Goal: Task Accomplishment & Management: Manage account settings

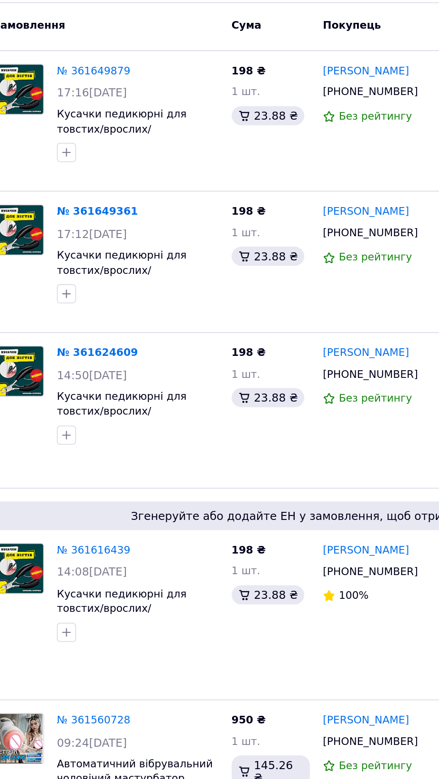
click at [137, 214] on span "Кусачки педикюрні для товстих/врослих/ ушкоджених/вікових нігтів чорні" at bounding box center [111, 224] width 83 height 32
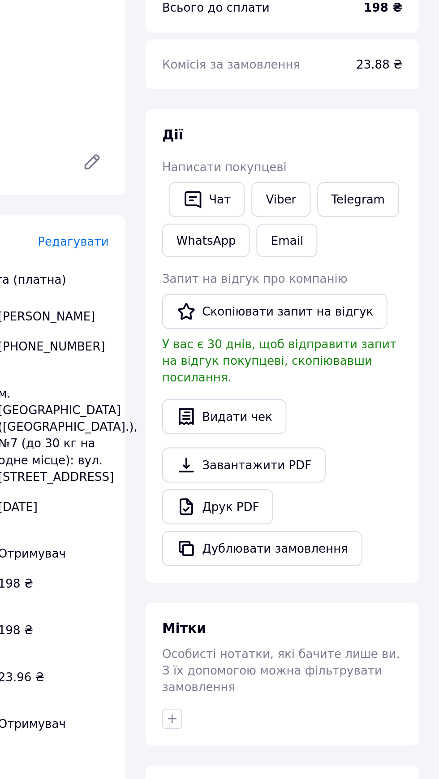
click at [358, 226] on link "Viber" at bounding box center [353, 227] width 31 height 19
click at [357, 227] on link "Viber" at bounding box center [353, 227] width 31 height 19
click at [400, 226] on link "Telegram" at bounding box center [396, 227] width 44 height 19
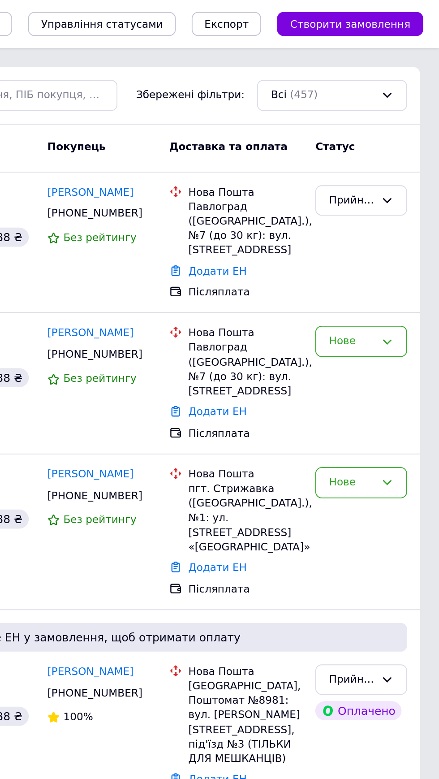
click at [410, 191] on icon at bounding box center [410, 191] width 7 height 7
click at [400, 241] on li "Скасовано" at bounding box center [395, 243] width 51 height 17
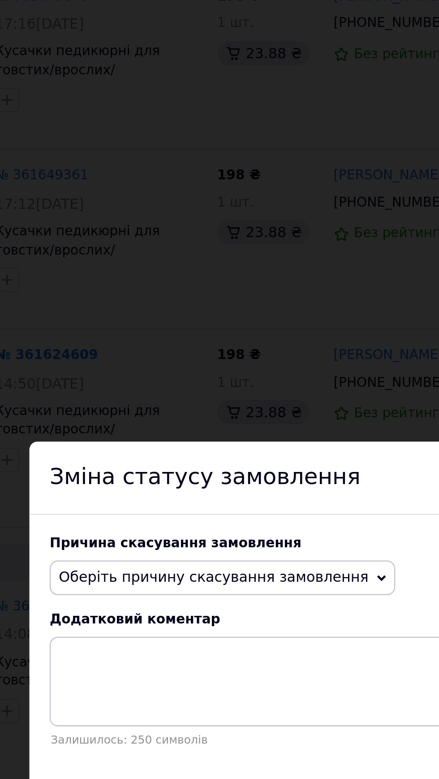
click at [221, 372] on span "Оберіть причину скасування замовлення" at bounding box center [170, 364] width 152 height 15
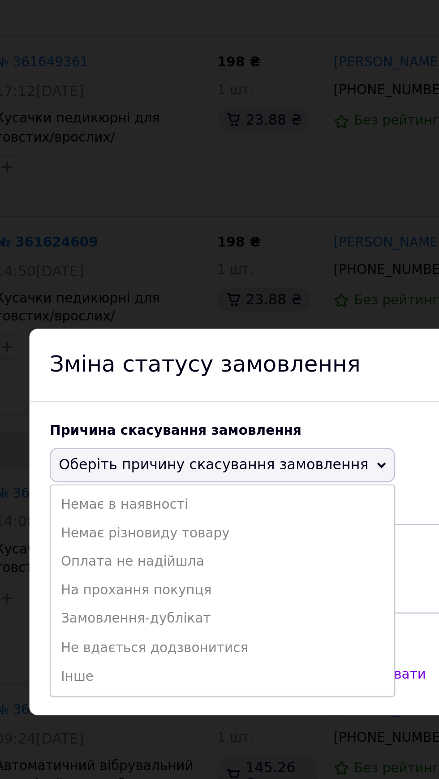
click at [143, 438] on li "Замовлення-дублікат" at bounding box center [170, 432] width 151 height 13
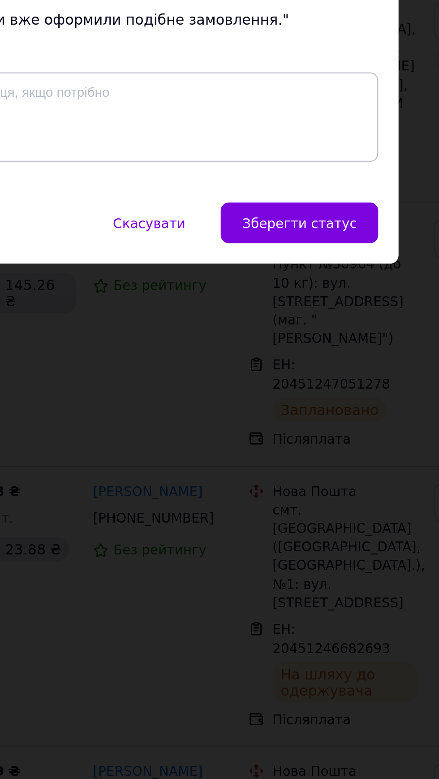
click at [321, 474] on span "Зберегти статус" at bounding box center [310, 470] width 51 height 7
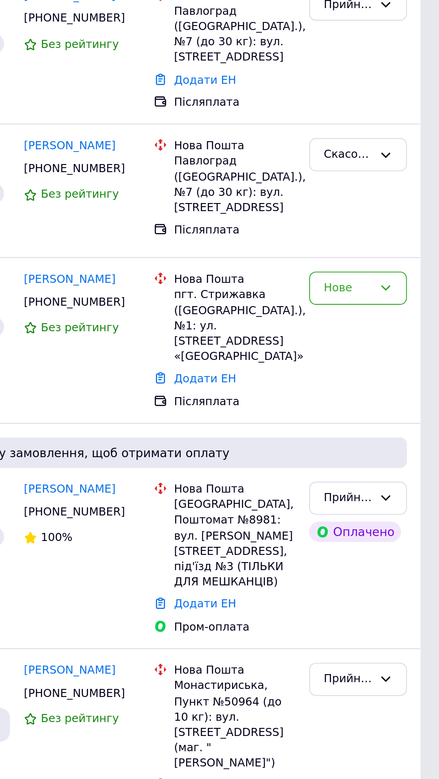
click at [410, 261] on icon at bounding box center [410, 261] width 7 height 7
click at [401, 279] on li "Прийнято" at bounding box center [395, 281] width 51 height 17
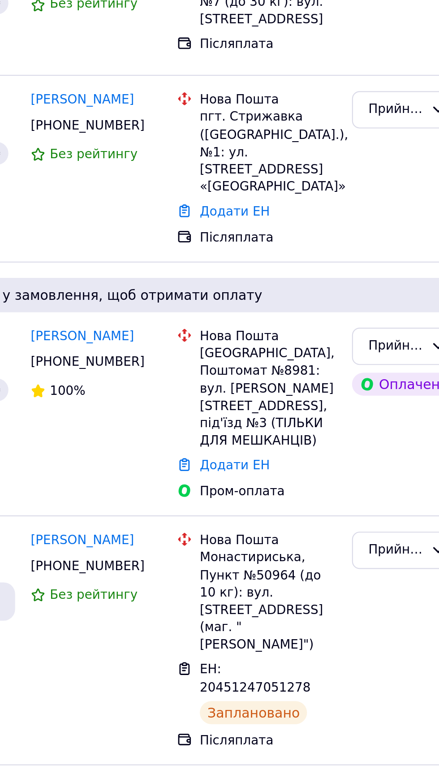
click at [322, 425] on link "Додати ЕН" at bounding box center [315, 428] width 33 height 7
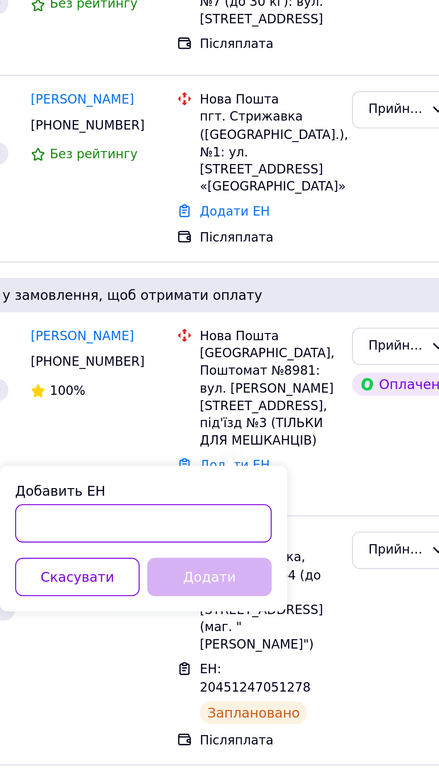
paste input "20451247410298"
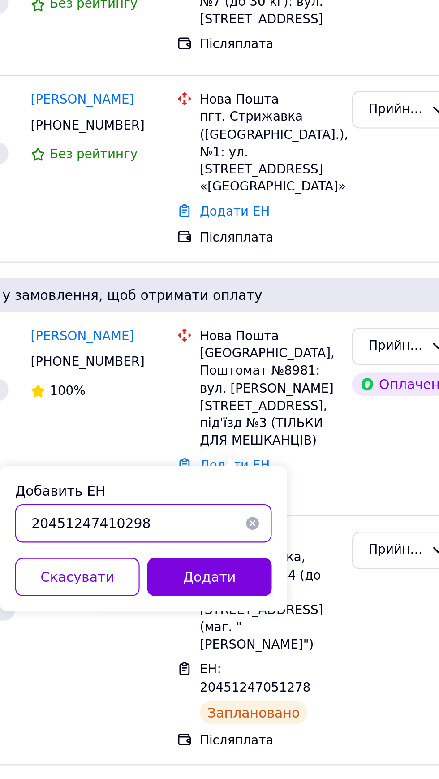
type input "20451247410298"
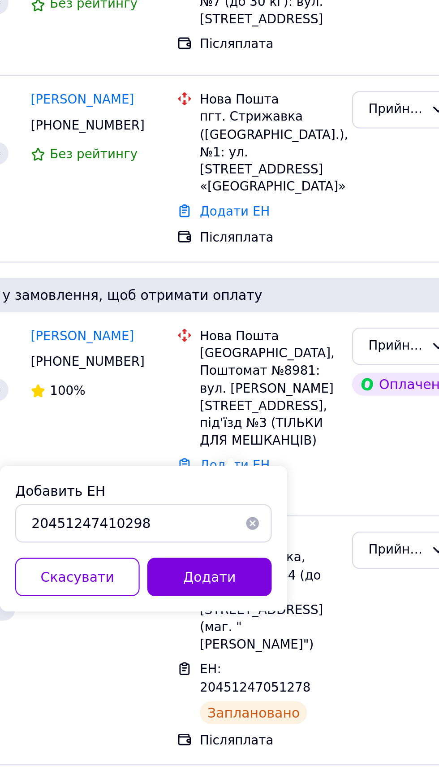
click at [312, 482] on button "Додати" at bounding box center [303, 481] width 58 height 18
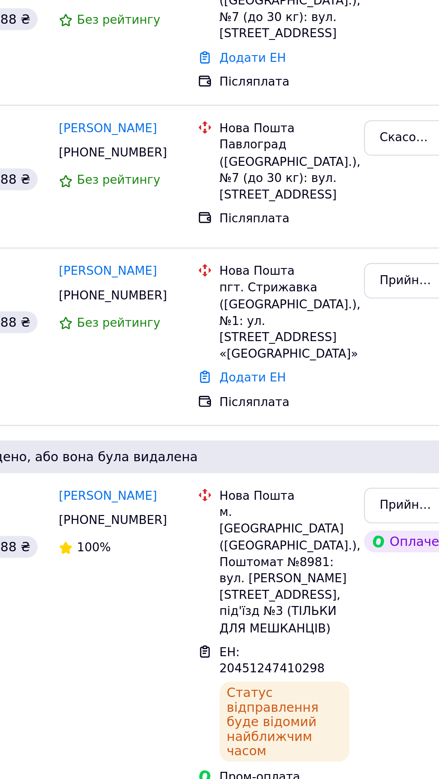
click at [325, 307] on link "Додати ЕН" at bounding box center [315, 309] width 33 height 7
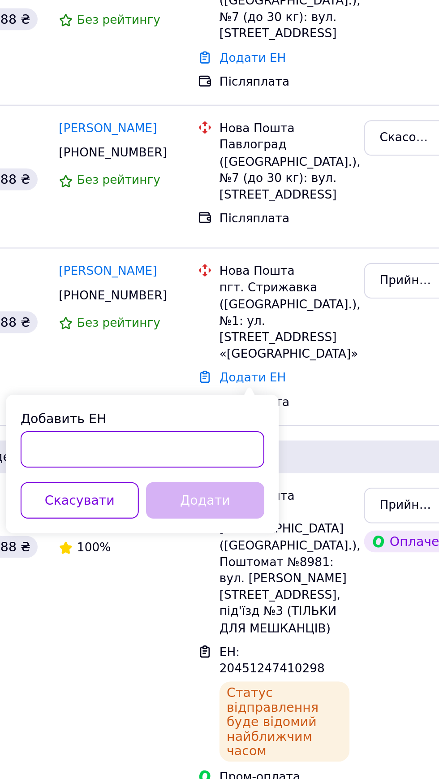
paste input "20451247412880"
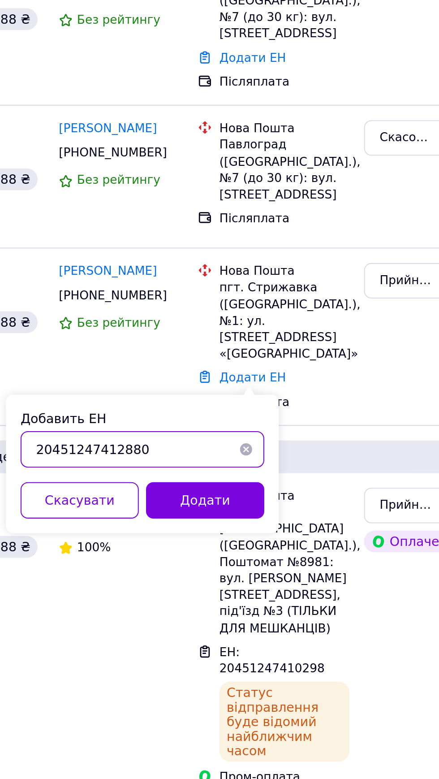
type input "20451247412880"
click at [300, 372] on button "Додати" at bounding box center [291, 370] width 58 height 18
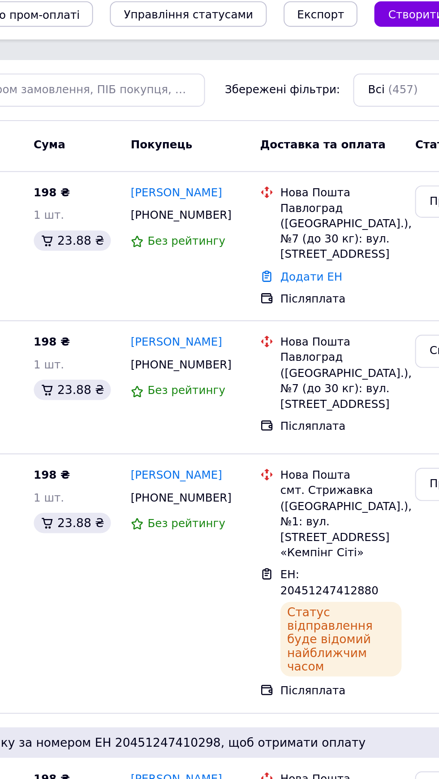
click at [324, 152] on link "Додати ЕН" at bounding box center [315, 152] width 33 height 7
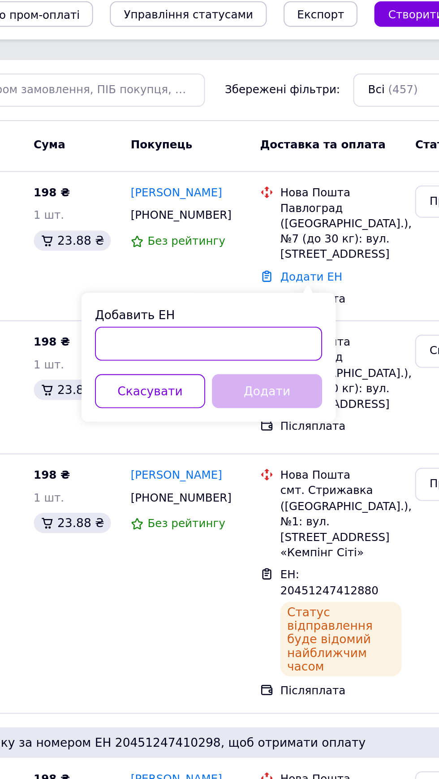
paste input "20451247420686"
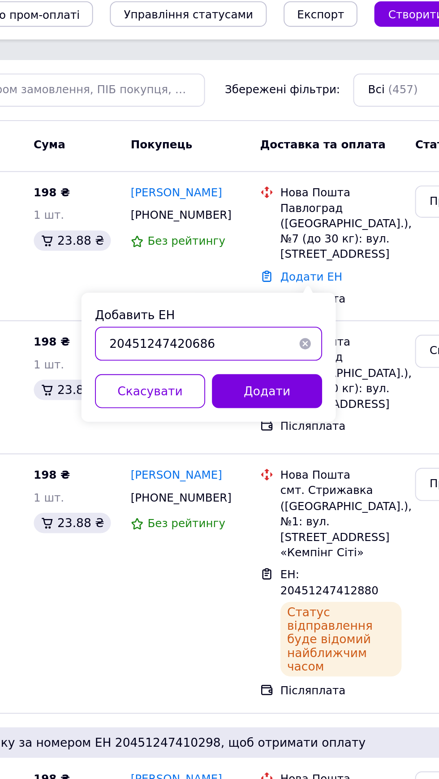
type input "20451247420686"
click at [300, 210] on button "Додати" at bounding box center [291, 213] width 58 height 18
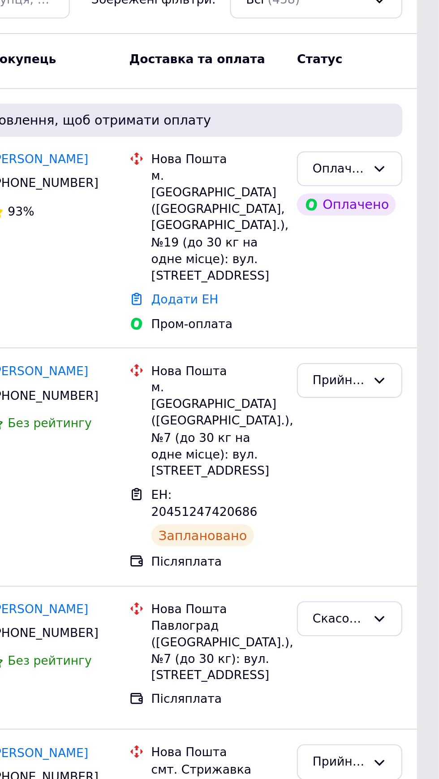
click at [410, 135] on icon at bounding box center [410, 135] width 7 height 7
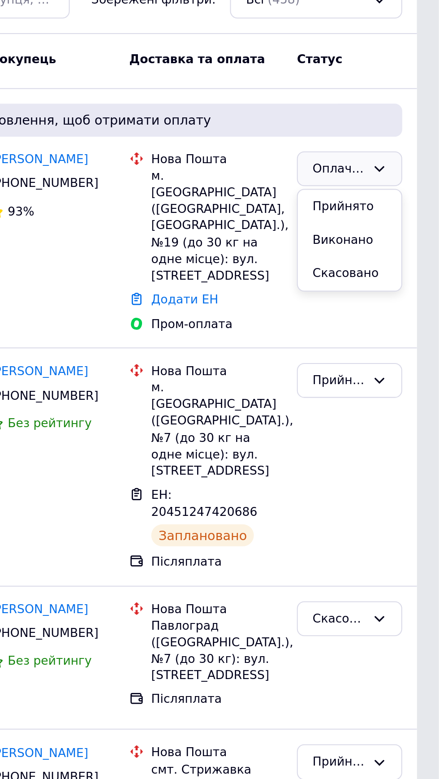
click at [402, 153] on li "Прийнято" at bounding box center [395, 154] width 51 height 17
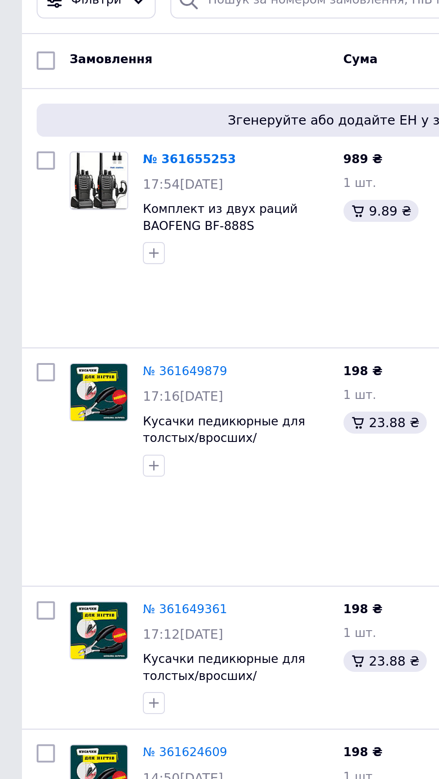
click at [117, 162] on span "Комплект из двух раций ВAOFENG BF-888S" at bounding box center [108, 159] width 76 height 15
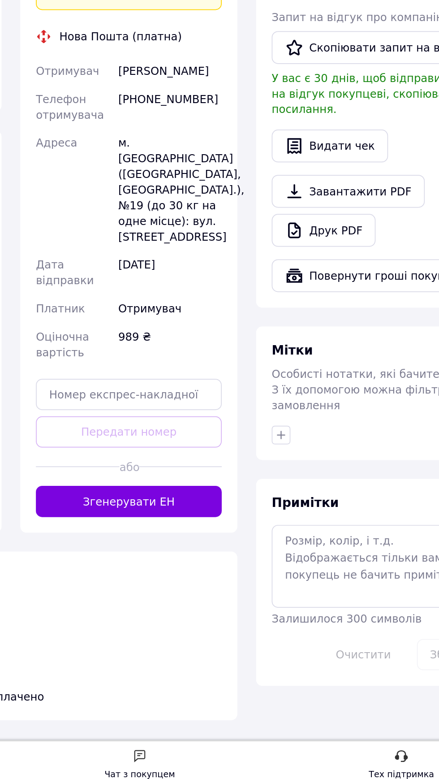
scroll to position [350, 0]
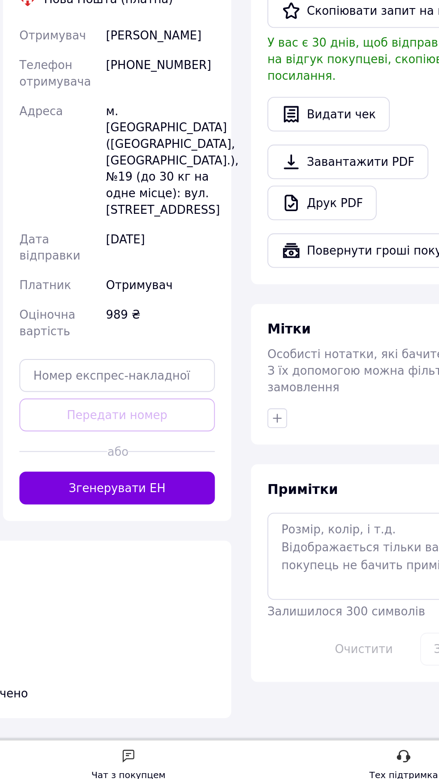
click at [225, 622] on button "Згенерувати ЕН" at bounding box center [208, 613] width 107 height 18
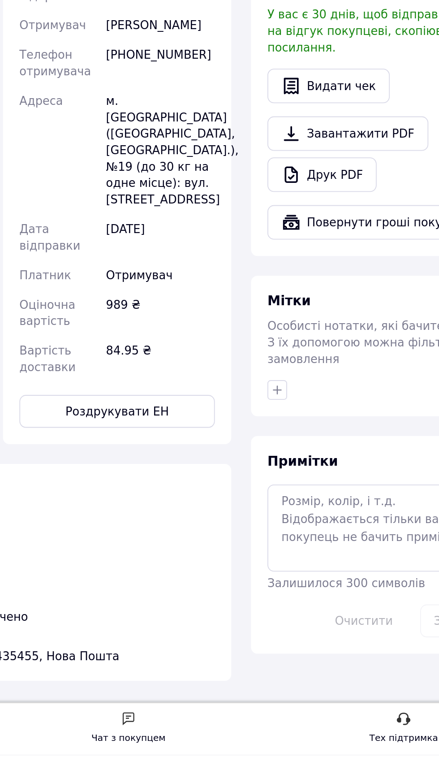
click at [228, 601] on button "Роздрукувати ЕН" at bounding box center [208, 592] width 107 height 18
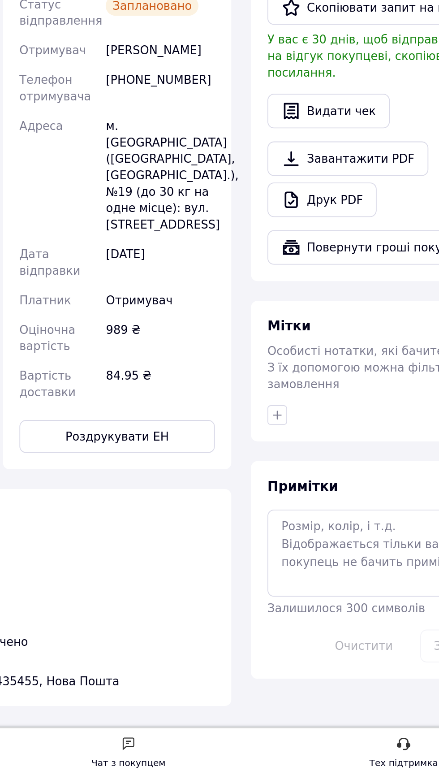
scroll to position [357, 0]
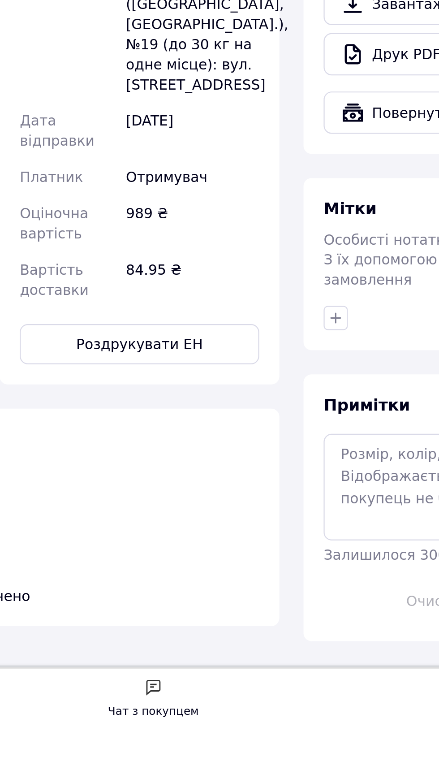
scroll to position [330, 0]
